Goal: Information Seeking & Learning: Learn about a topic

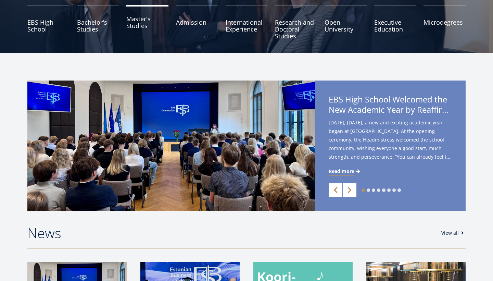
scroll to position [143, 0]
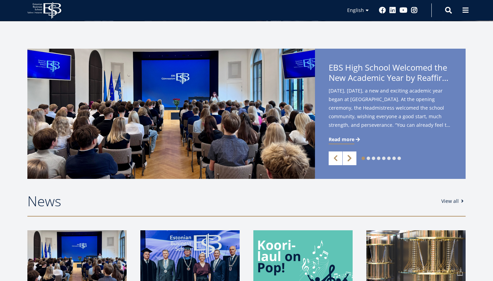
click at [352, 157] on link "Next" at bounding box center [350, 158] width 14 height 14
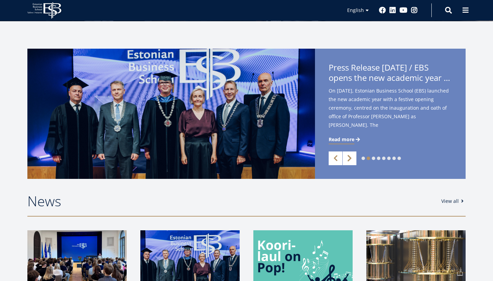
click at [352, 158] on link "Next" at bounding box center [350, 158] width 14 height 14
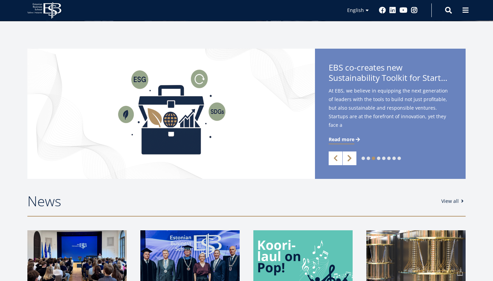
click at [352, 158] on link "Next" at bounding box center [350, 158] width 14 height 14
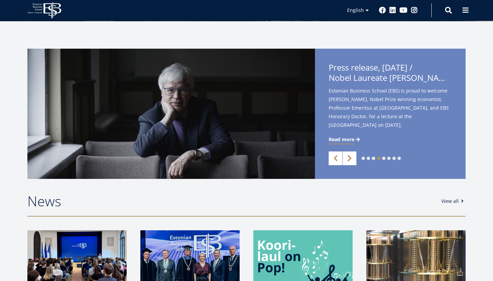
click at [352, 159] on link "Next" at bounding box center [350, 158] width 14 height 14
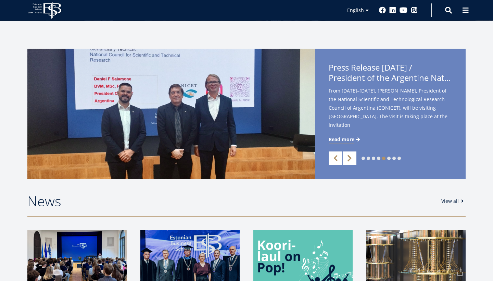
click at [352, 159] on link "Next" at bounding box center [350, 158] width 14 height 14
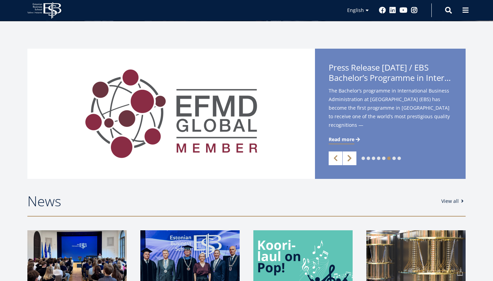
click at [352, 159] on link "Next" at bounding box center [350, 158] width 14 height 14
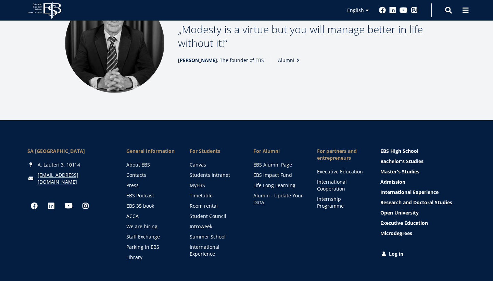
scroll to position [953, 0]
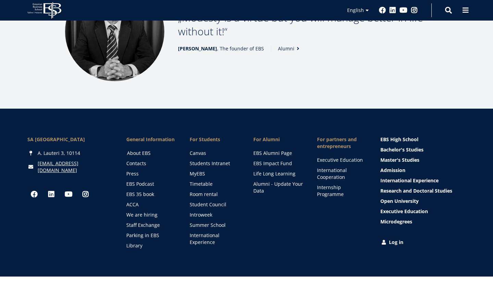
click at [140, 150] on link "About EBS" at bounding box center [152, 153] width 50 height 7
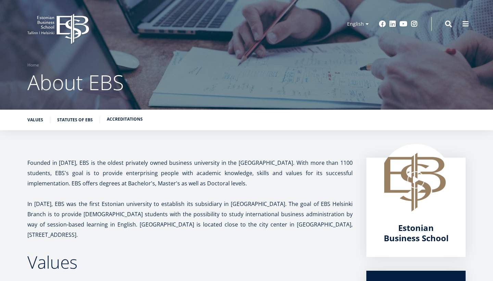
click at [119, 120] on link "Accreditations" at bounding box center [125, 119] width 36 height 7
